Goal: Check status: Check status

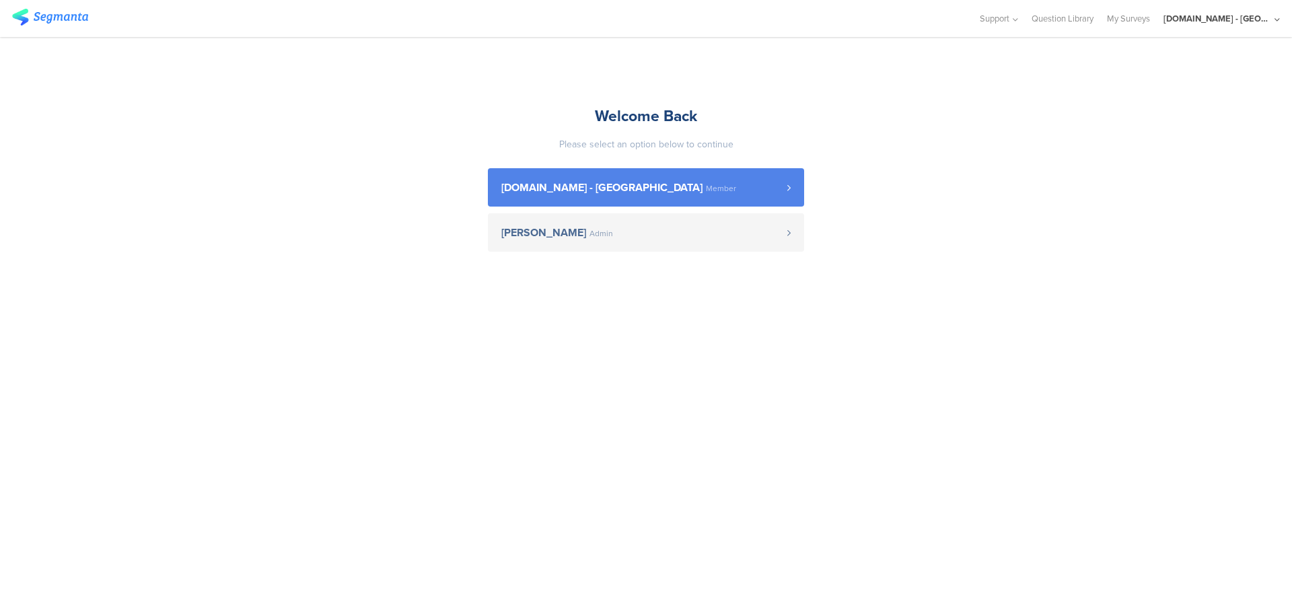
click at [718, 183] on span "[DOMAIN_NAME] - [GEOGRAPHIC_DATA] Member" at bounding box center [645, 187] width 286 height 11
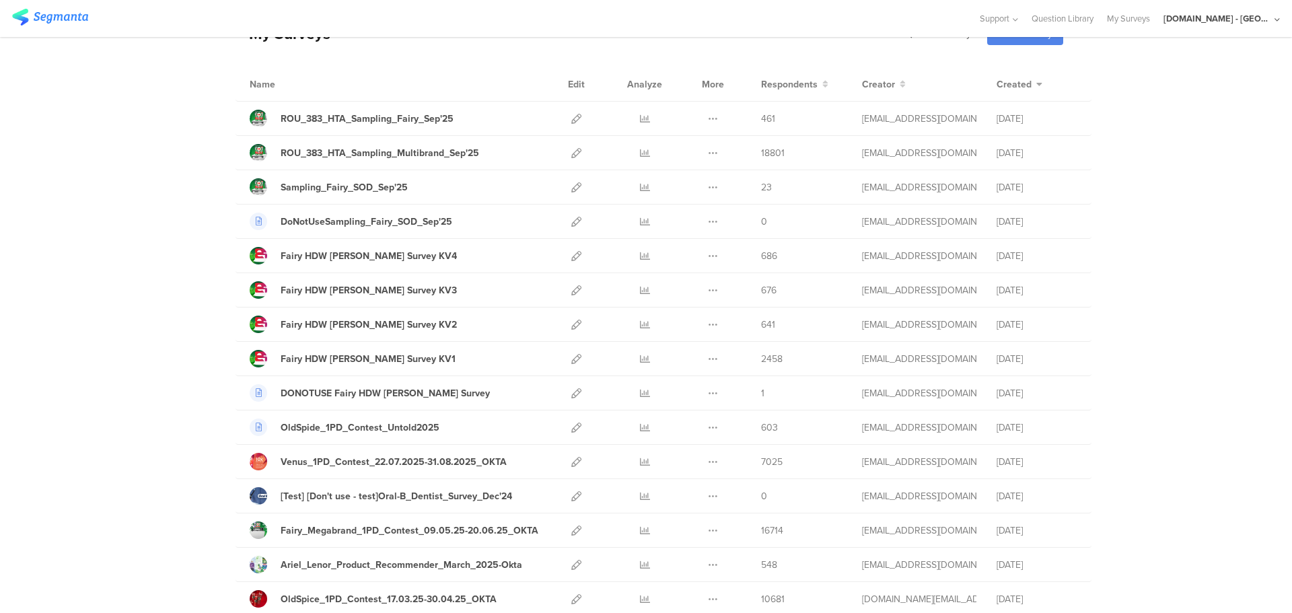
scroll to position [79, 0]
click at [572, 254] on icon at bounding box center [577, 255] width 10 height 10
click at [640, 252] on icon at bounding box center [645, 255] width 10 height 10
click at [572, 288] on icon at bounding box center [577, 290] width 10 height 10
click at [641, 287] on icon at bounding box center [645, 290] width 10 height 10
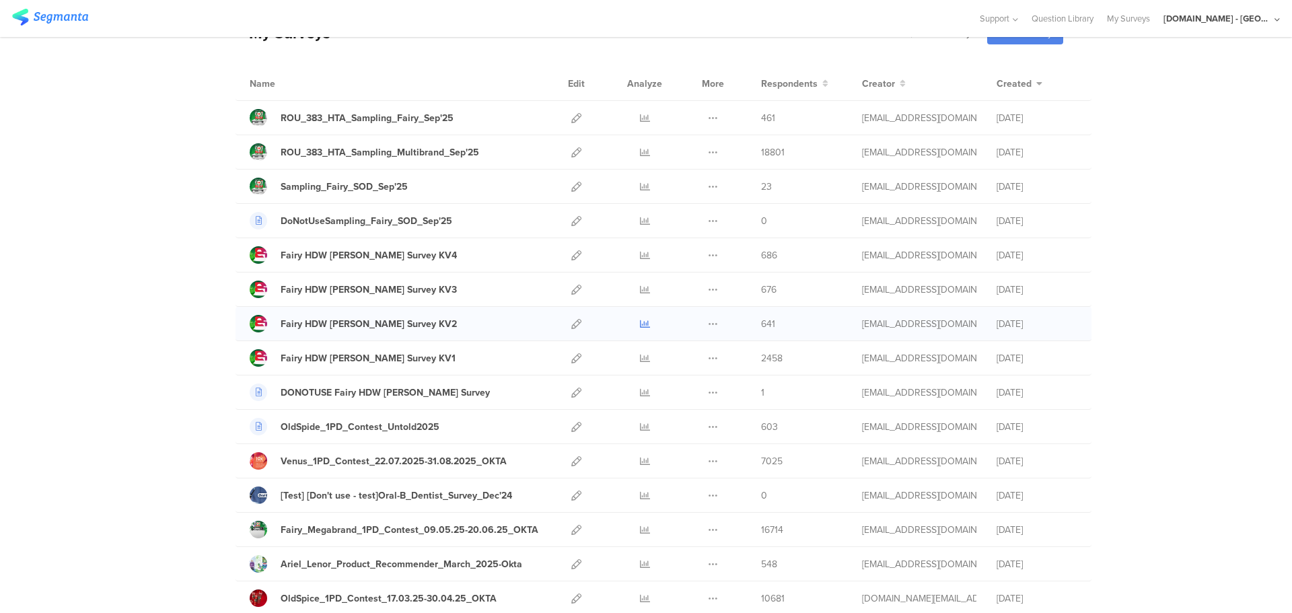
click at [640, 321] on icon at bounding box center [645, 324] width 10 height 10
click at [640, 362] on icon at bounding box center [645, 358] width 10 height 10
click at [572, 460] on icon at bounding box center [577, 461] width 10 height 10
click at [640, 462] on icon at bounding box center [645, 461] width 10 height 10
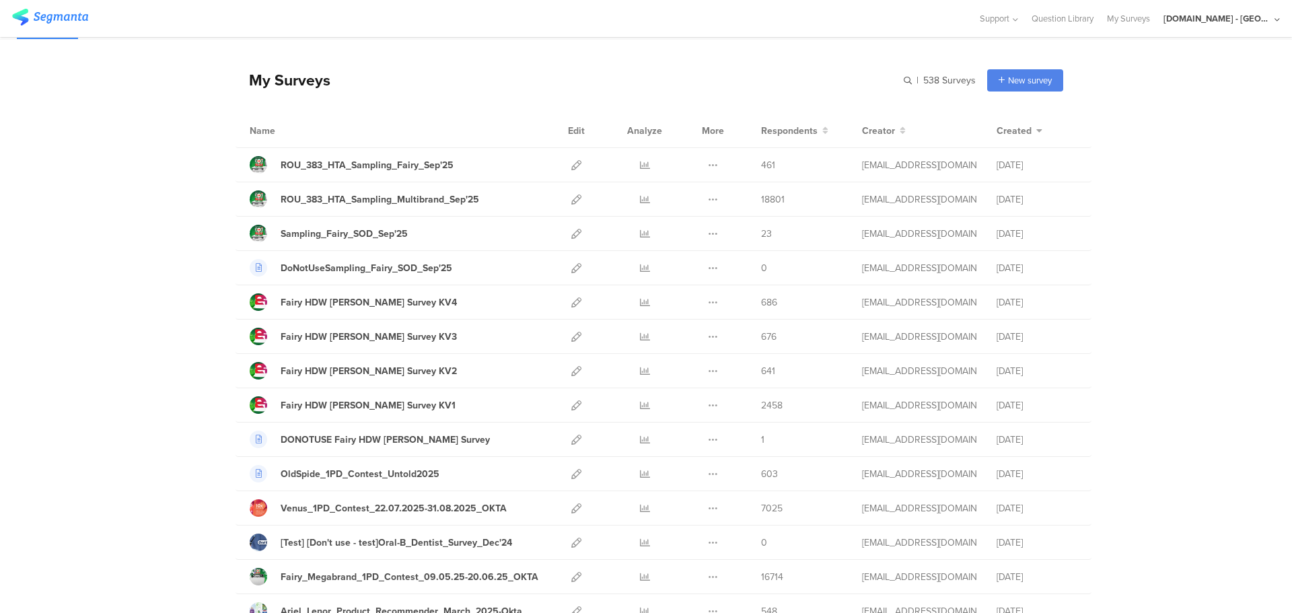
scroll to position [0, 0]
